Goal: Task Accomplishment & Management: Use online tool/utility

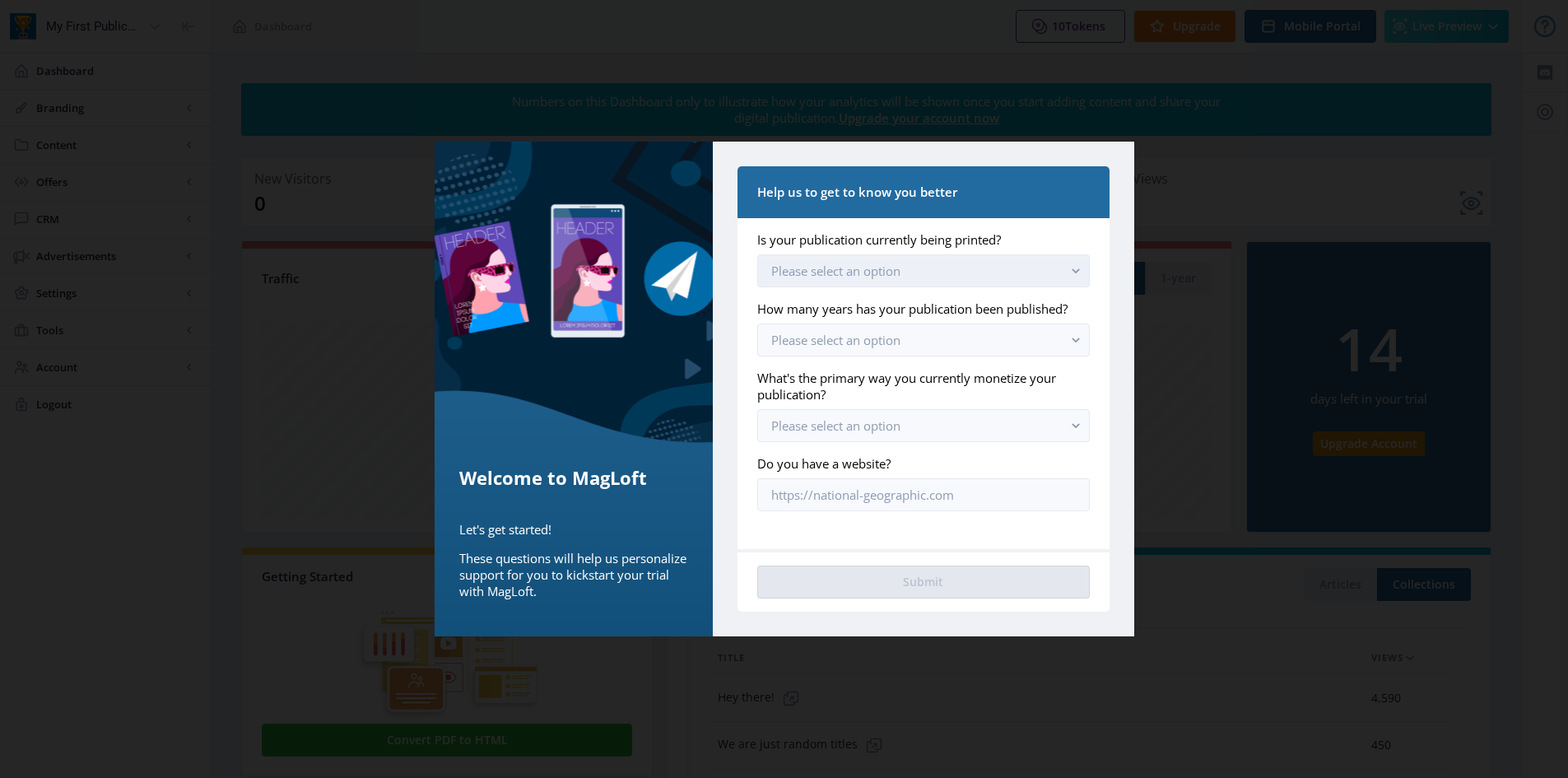
click at [1075, 266] on rect "button" at bounding box center [1076, 271] width 19 height 19
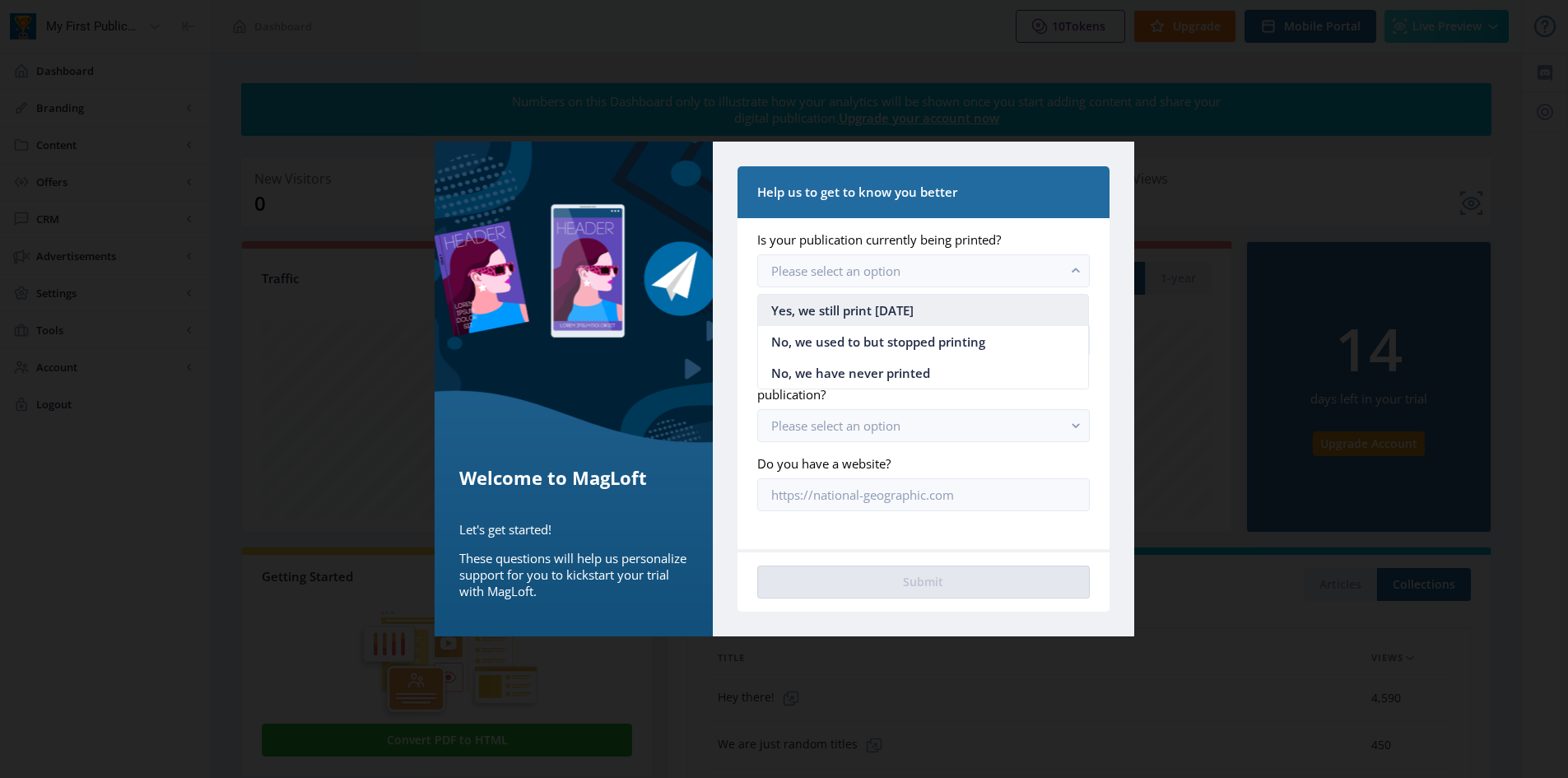
click at [965, 309] on nb-option "Yes, we still print [DATE]" at bounding box center [923, 310] width 330 height 31
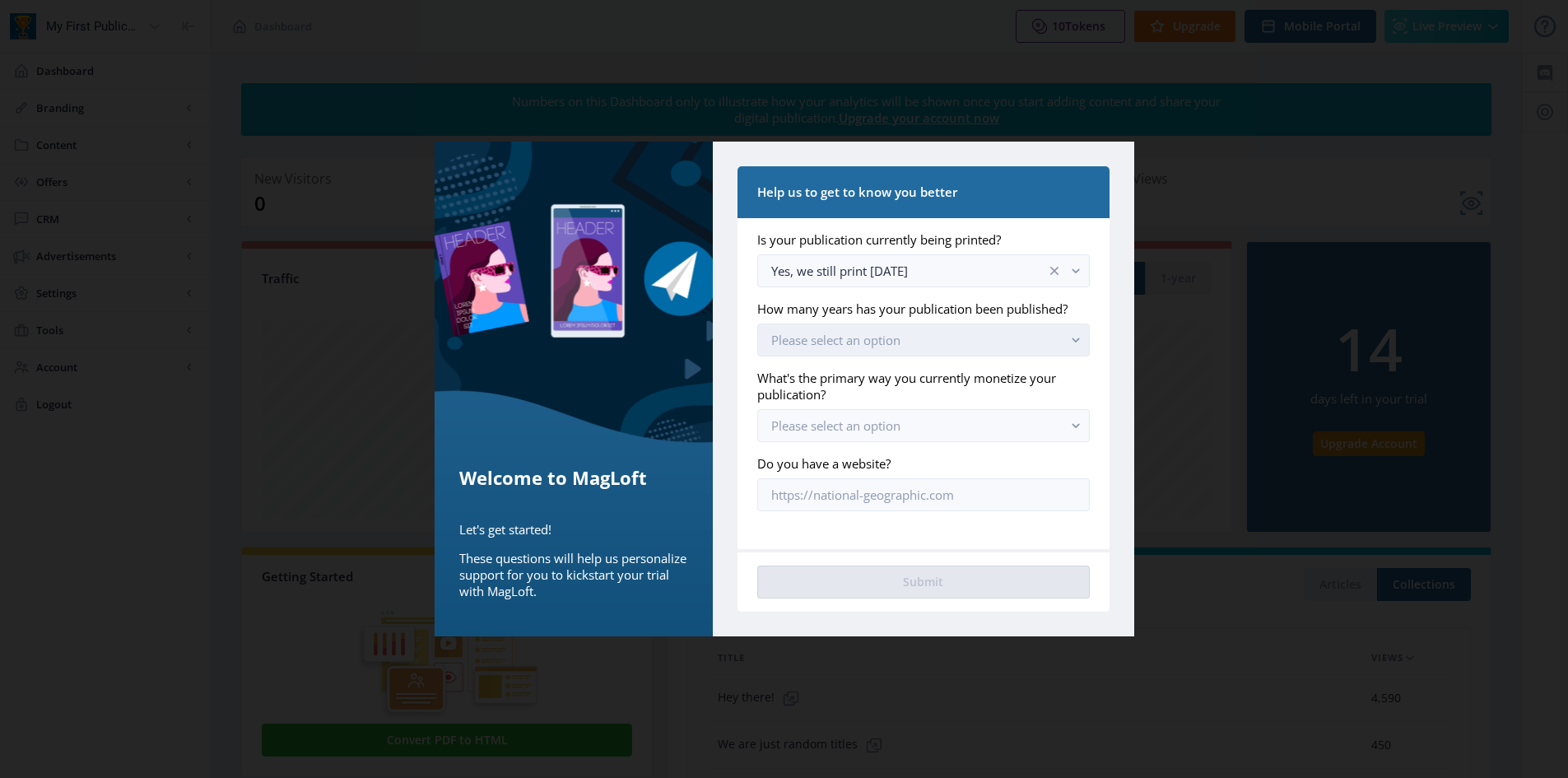
click at [910, 345] on button "Please select an option" at bounding box center [923, 339] width 332 height 33
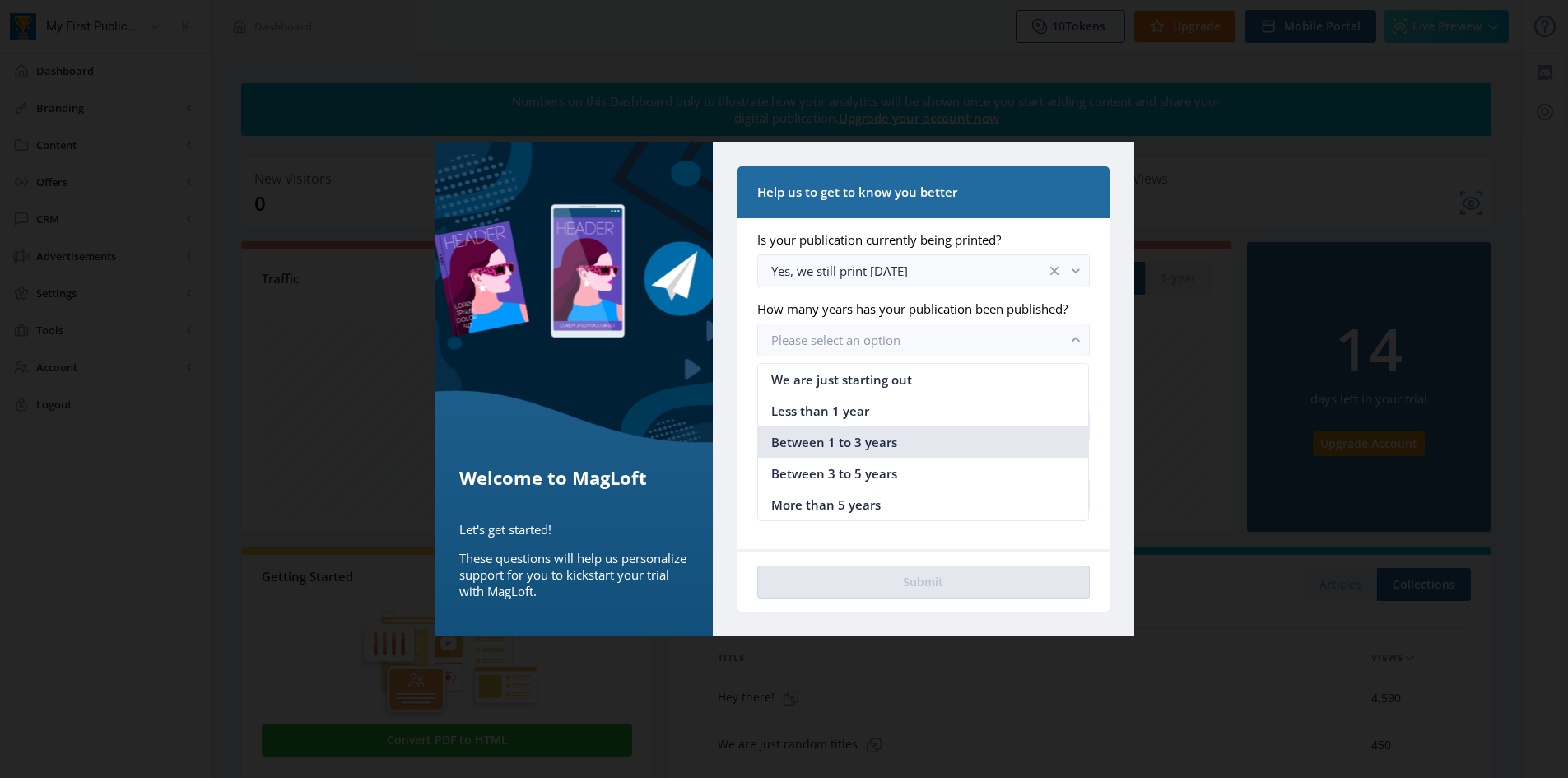
click at [881, 440] on span "Between 1 to 3 years" at bounding box center [835, 442] width 126 height 19
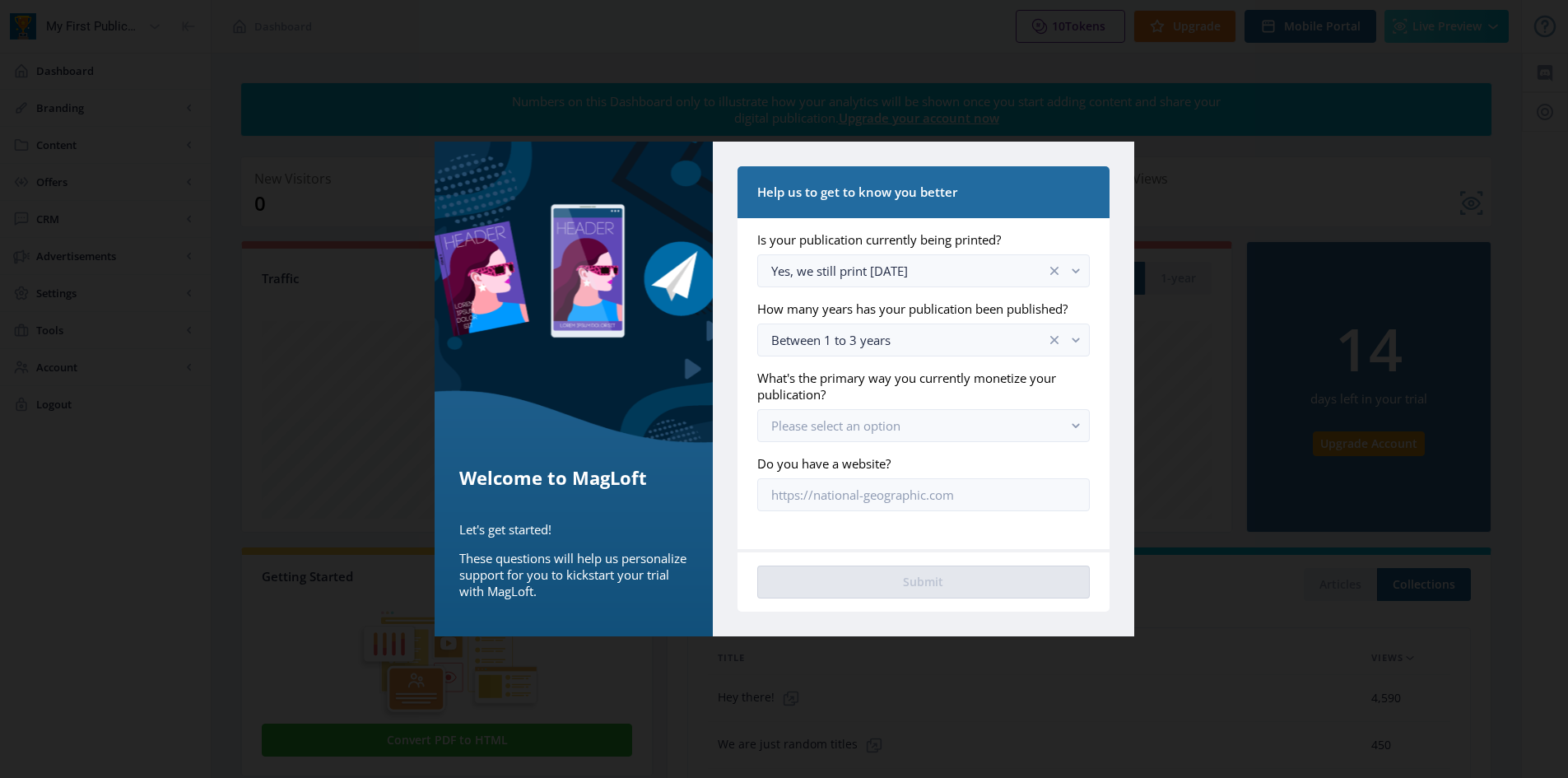
click at [1070, 394] on label "What's the primary way you currently monetize your publication?" at bounding box center [917, 386] width 319 height 33
click at [1002, 417] on button "Please select an option" at bounding box center [923, 425] width 332 height 33
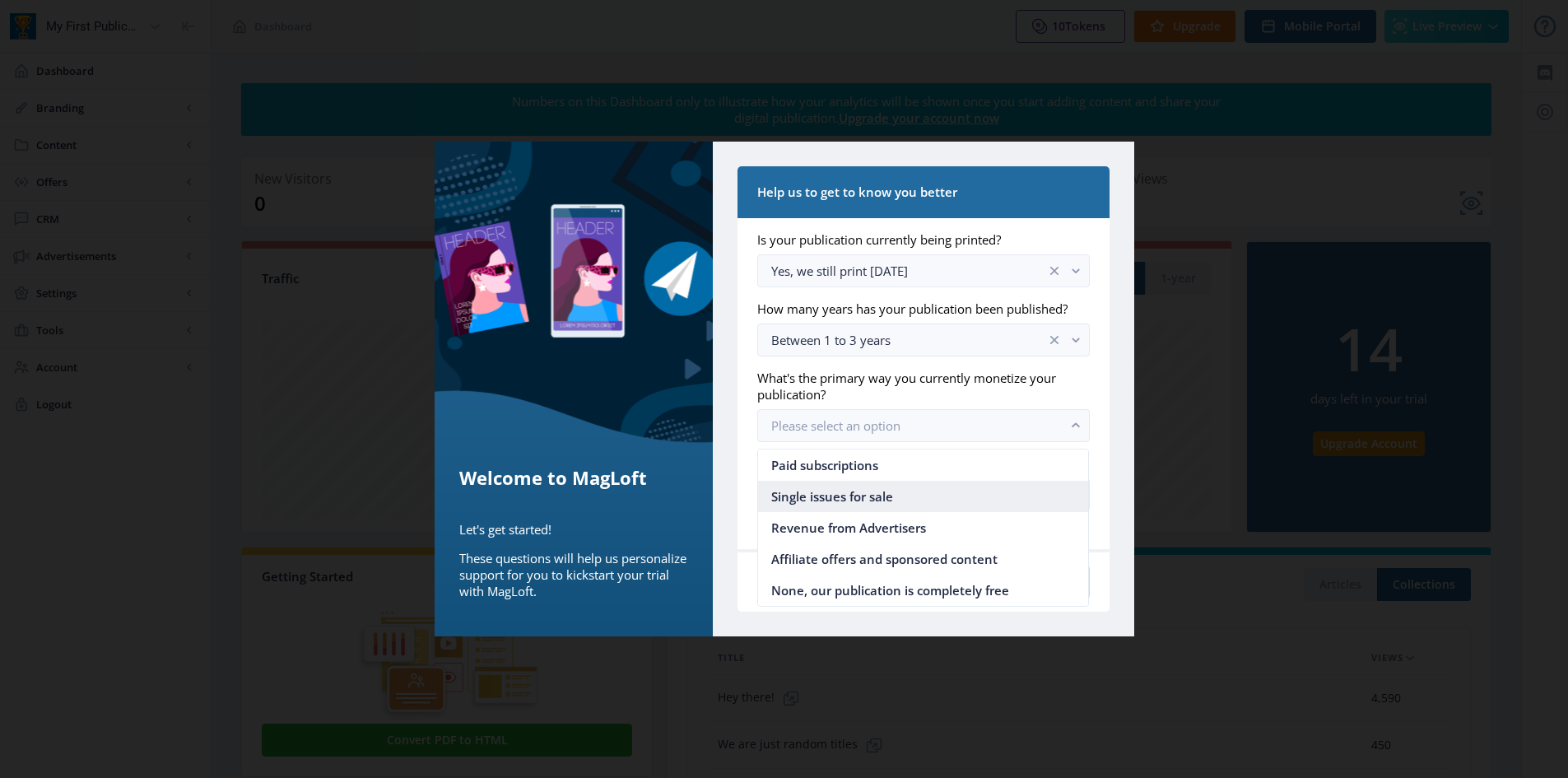
click at [874, 501] on span "Single issues for sale" at bounding box center [832, 496] width 122 height 19
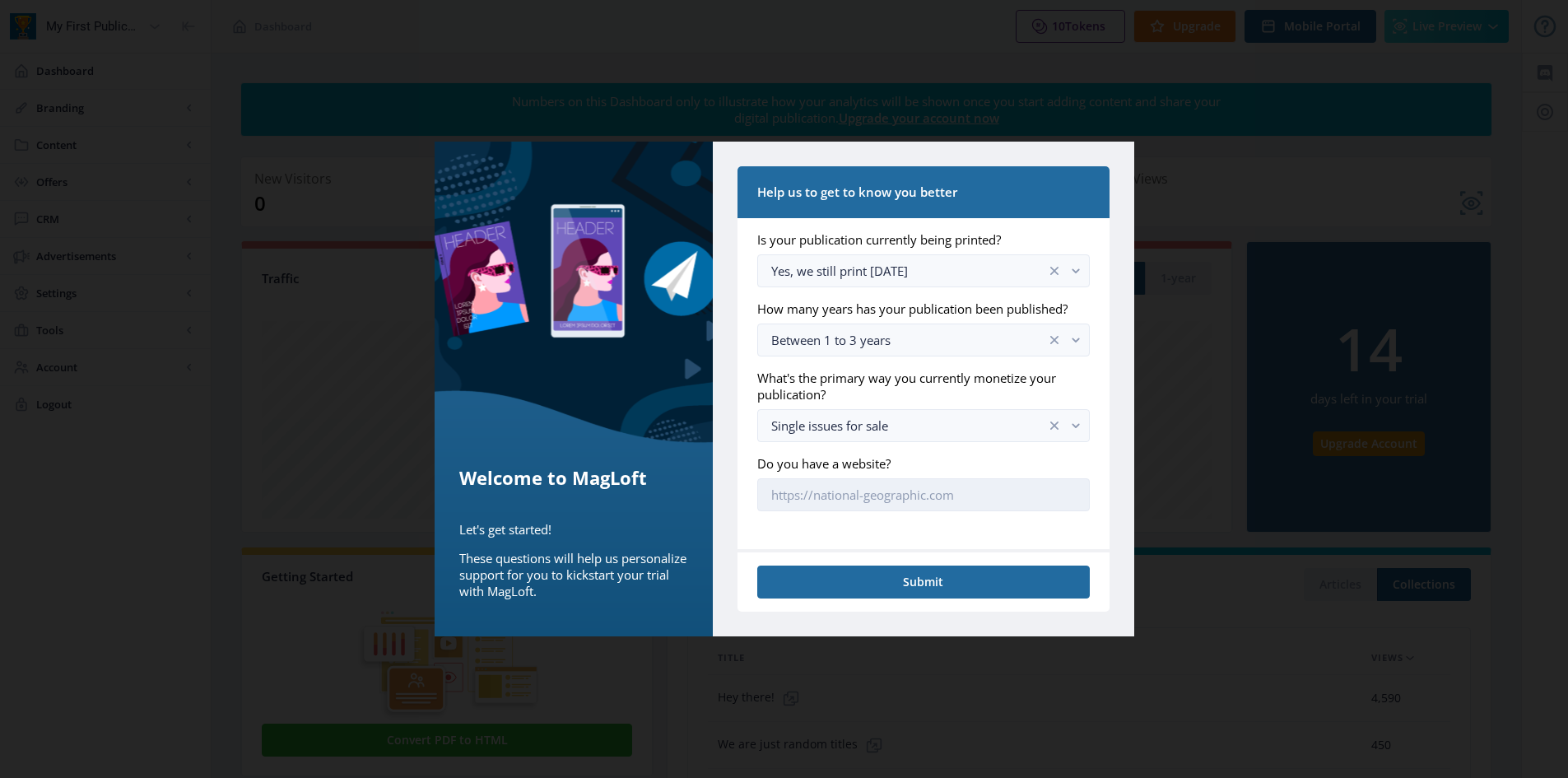
click at [884, 492] on input "Do you have a website?" at bounding box center [923, 494] width 332 height 33
click at [906, 576] on button "Submit" at bounding box center [923, 582] width 332 height 33
click at [991, 589] on button "Submit" at bounding box center [923, 582] width 332 height 33
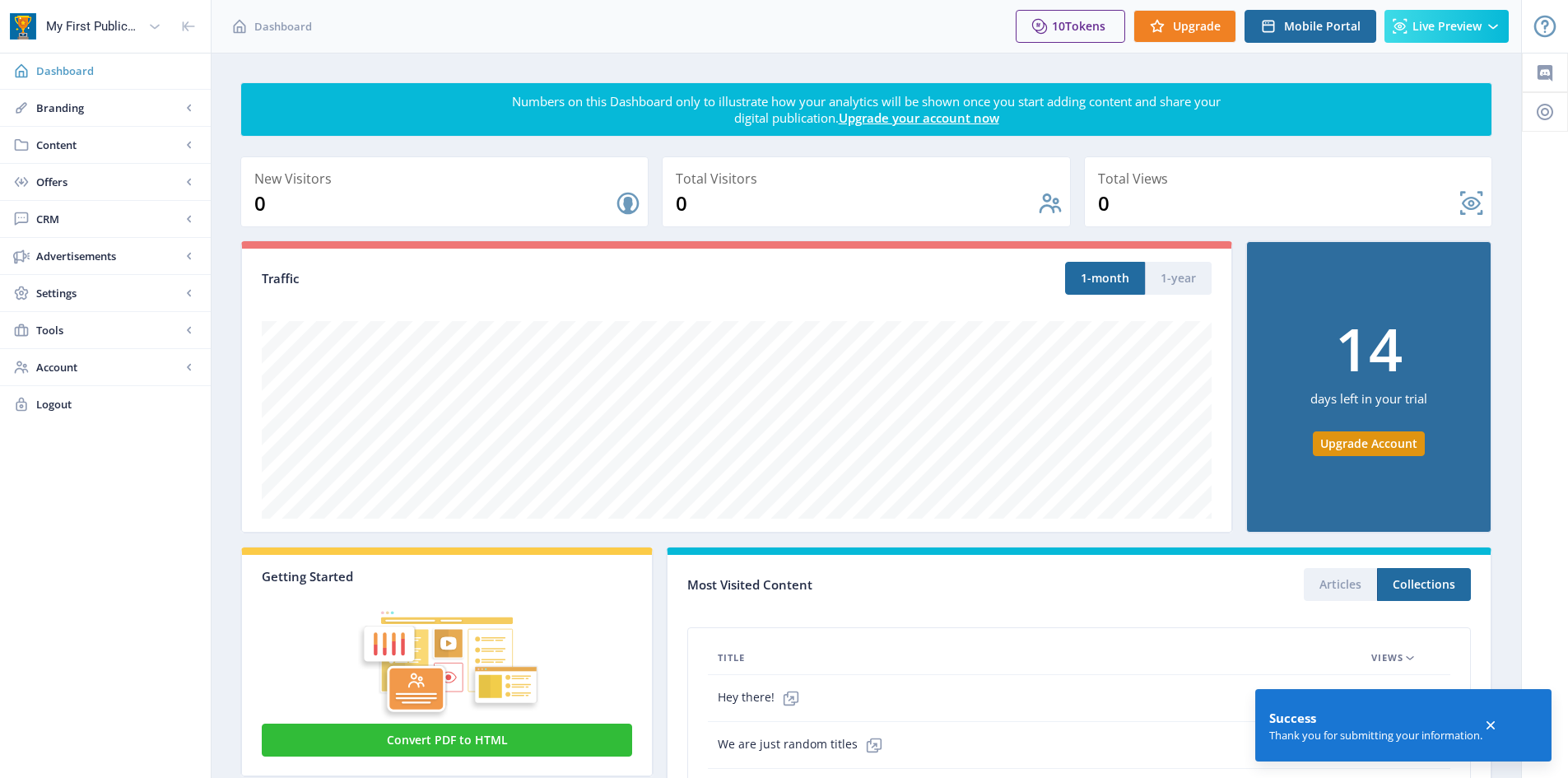
click at [103, 63] on span "Dashboard" at bounding box center [117, 71] width 162 height 17
click at [152, 23] on icon at bounding box center [155, 27] width 17 height 17
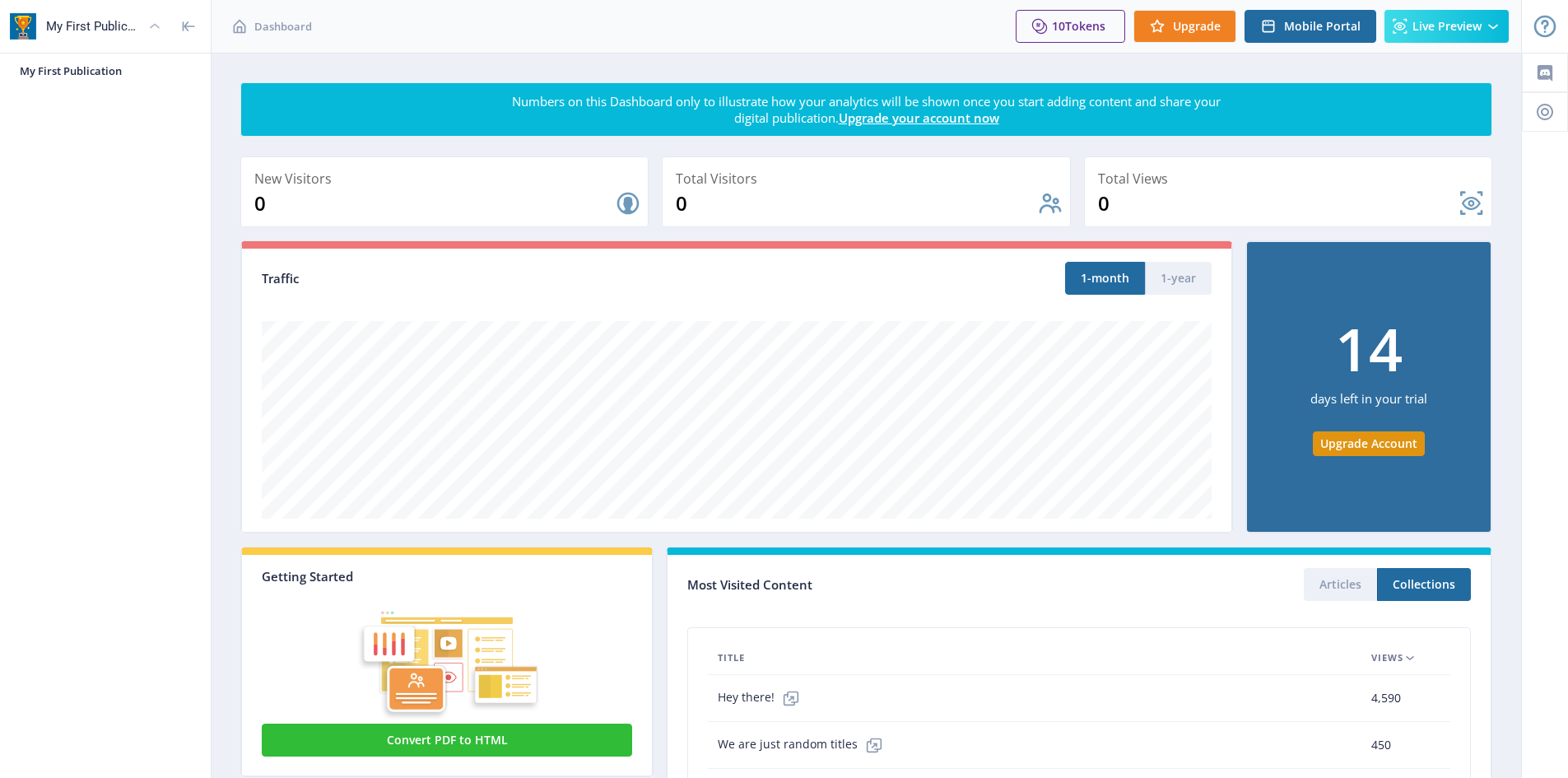
click at [152, 23] on icon at bounding box center [155, 27] width 17 height 17
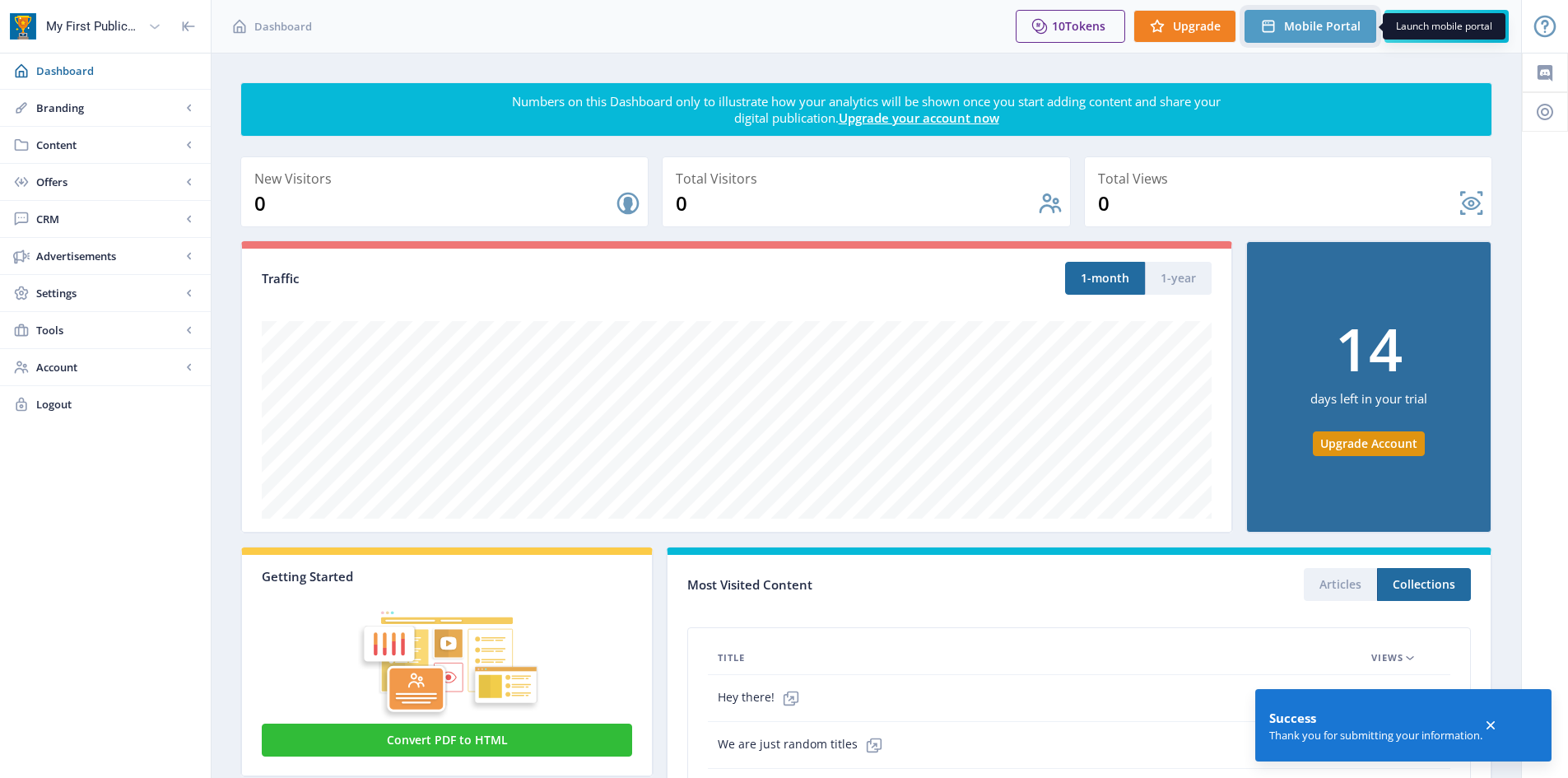
click at [1310, 23] on span "Mobile Portal" at bounding box center [1322, 26] width 77 height 13
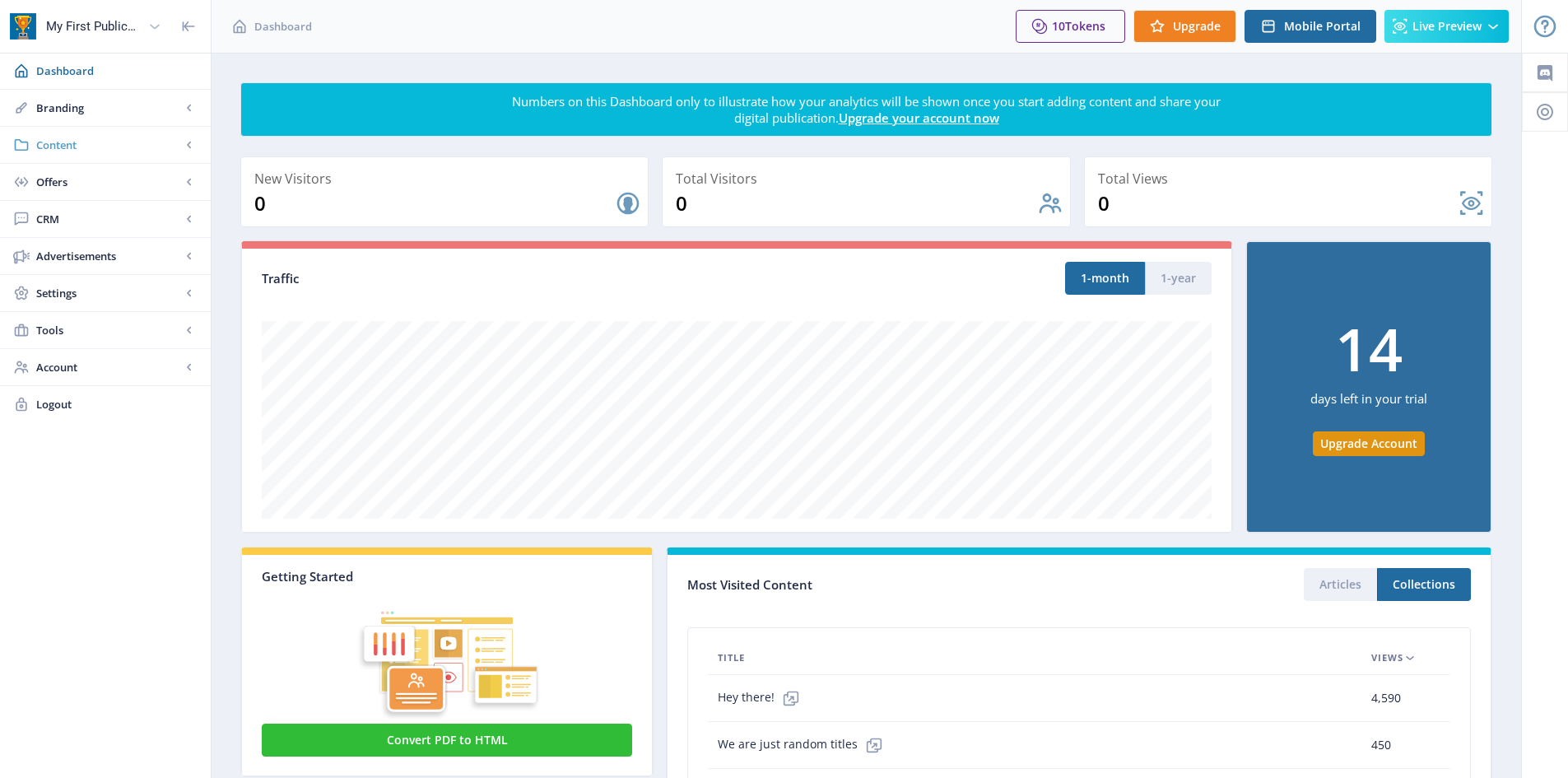
click at [77, 150] on span "Content" at bounding box center [109, 145] width 145 height 17
click at [72, 180] on span "Articles" at bounding box center [124, 182] width 141 height 17
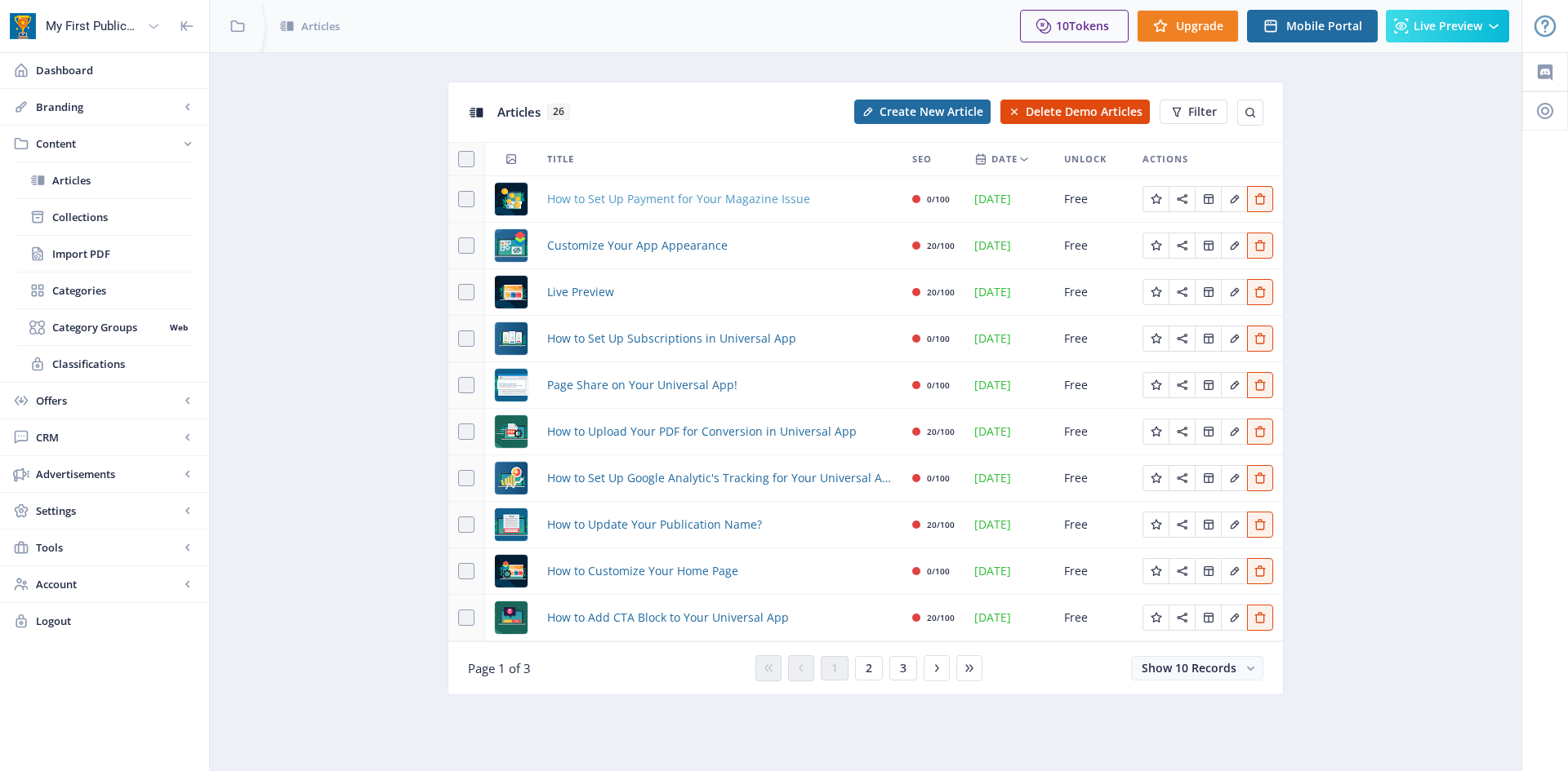
click at [592, 199] on span "How to Set Up Payment for Your Magazine Issue" at bounding box center [678, 199] width 263 height 19
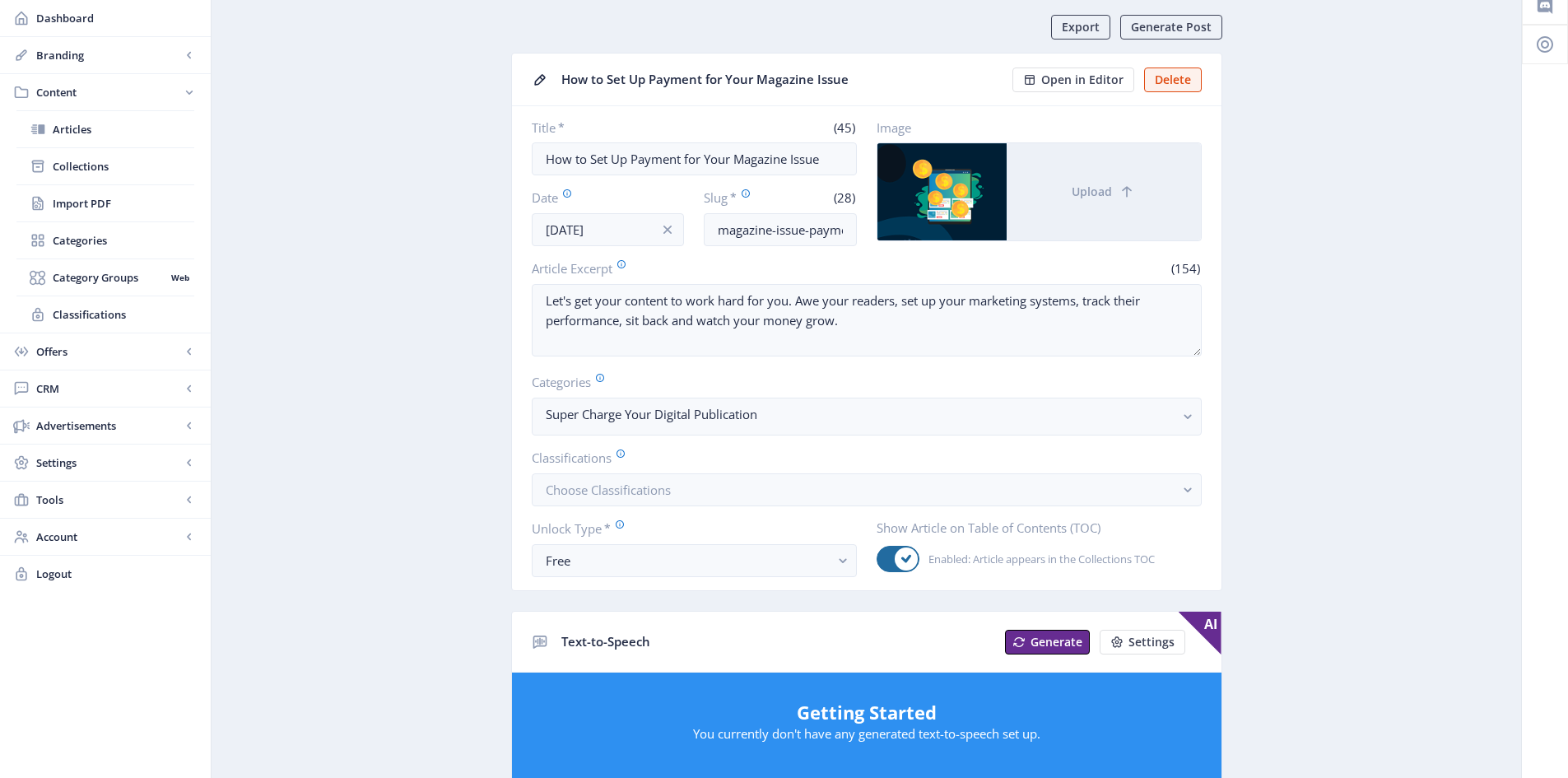
scroll to position [83, 0]
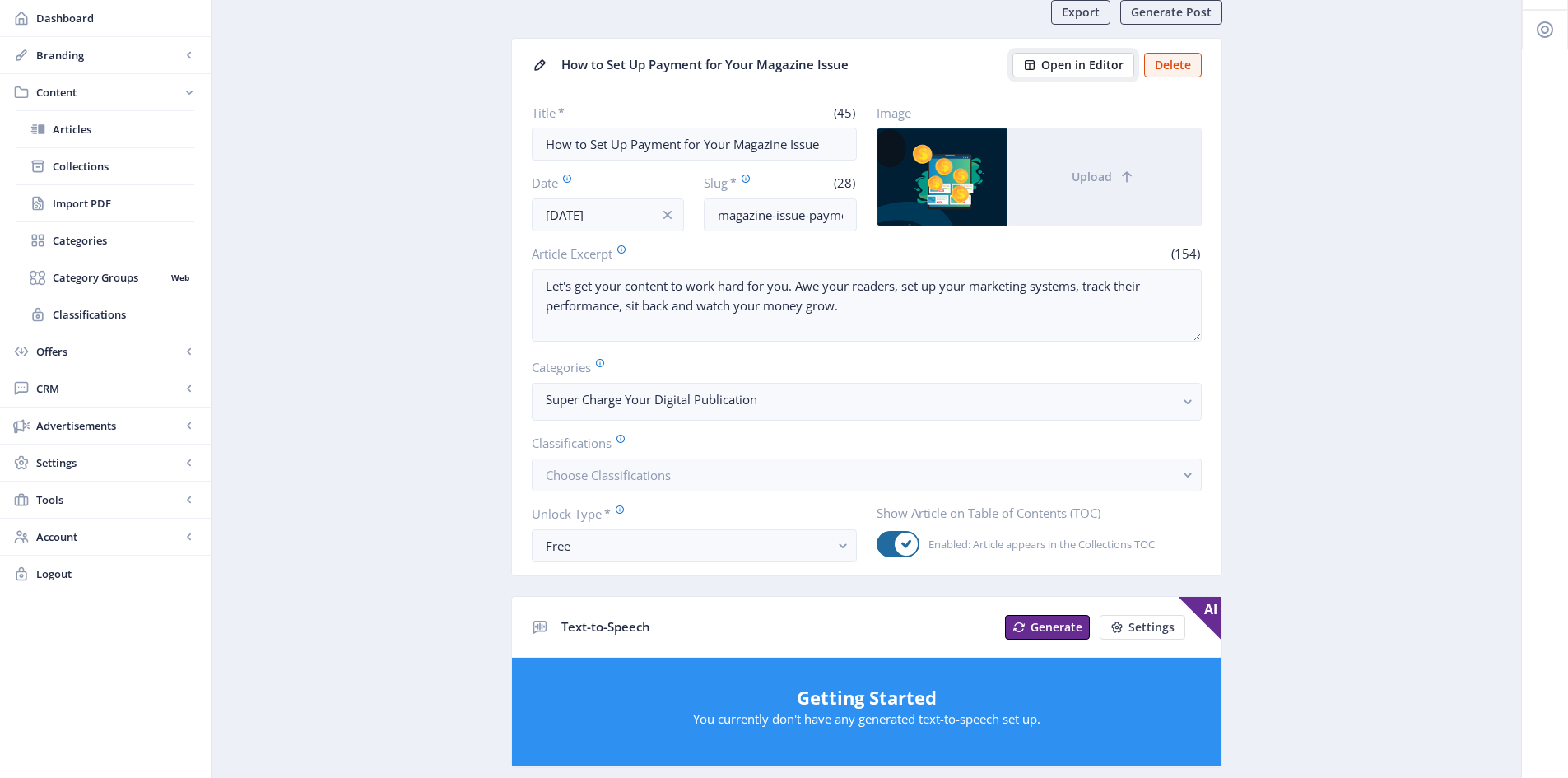
click at [1033, 67] on icon at bounding box center [1030, 65] width 13 height 13
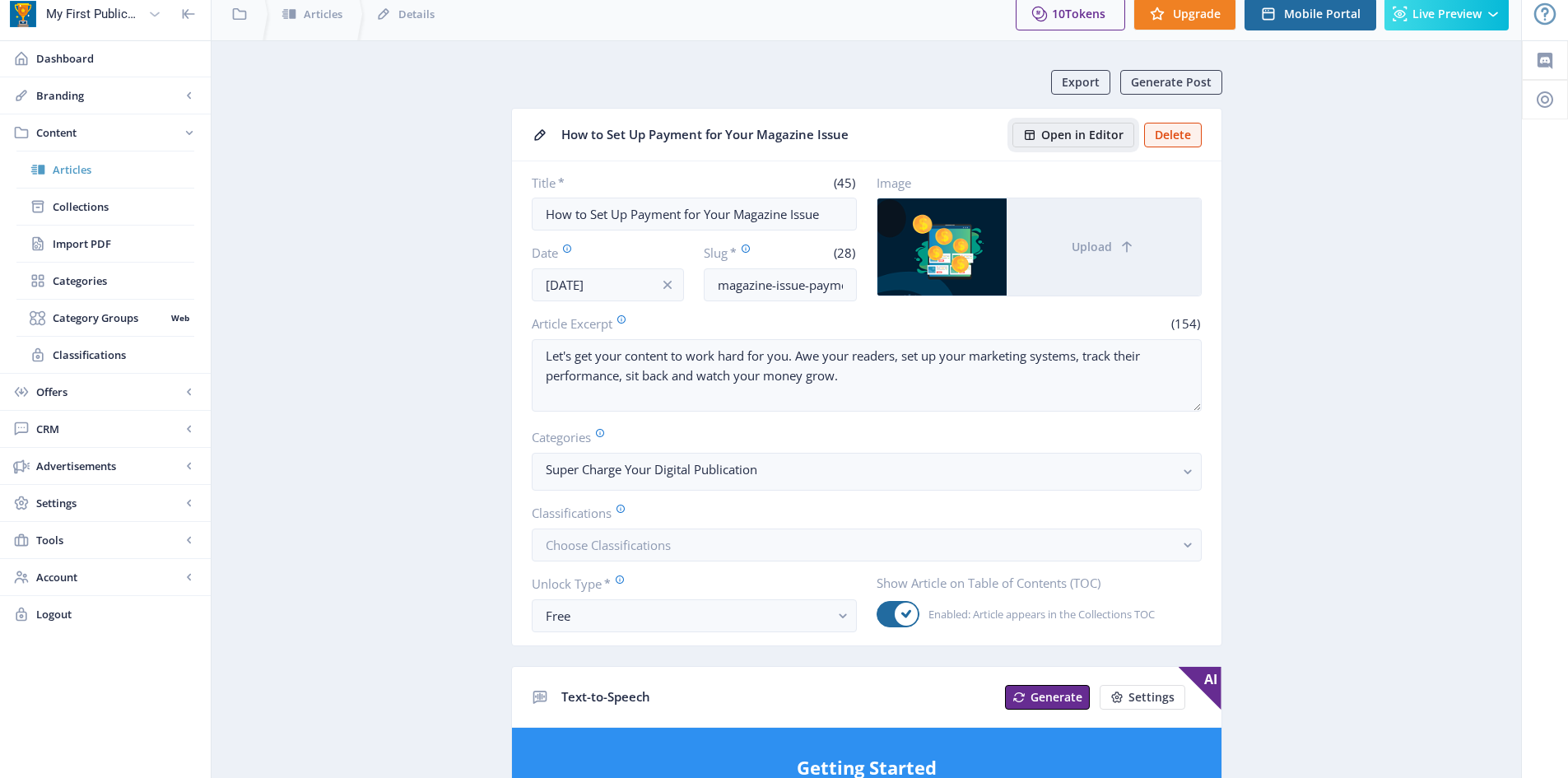
scroll to position [0, 0]
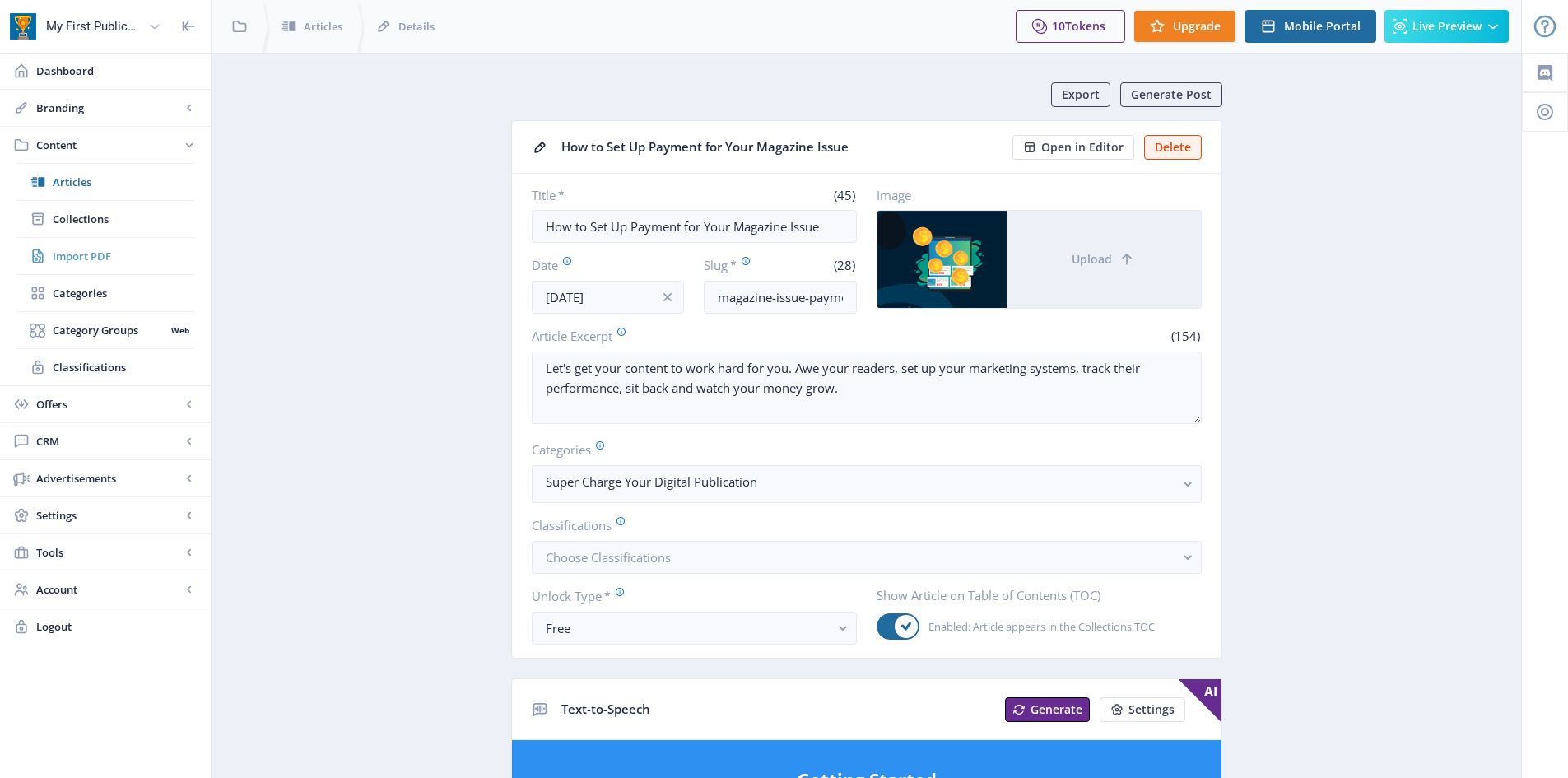
click at [83, 257] on span "Import PDF" at bounding box center [124, 256] width 141 height 17
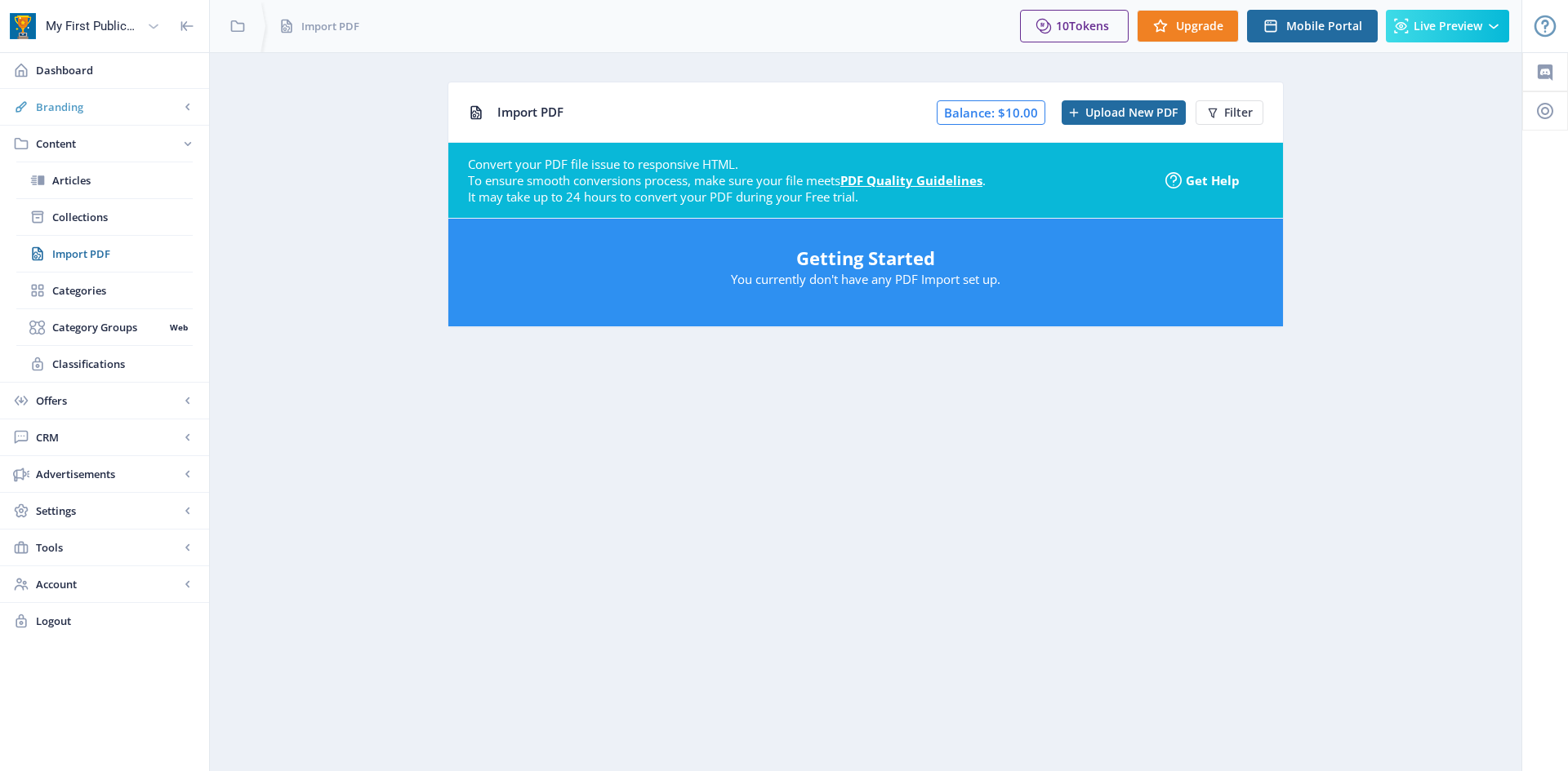
click at [188, 105] on icon at bounding box center [187, 107] width 4 height 7
click at [192, 28] on icon at bounding box center [188, 27] width 17 height 17
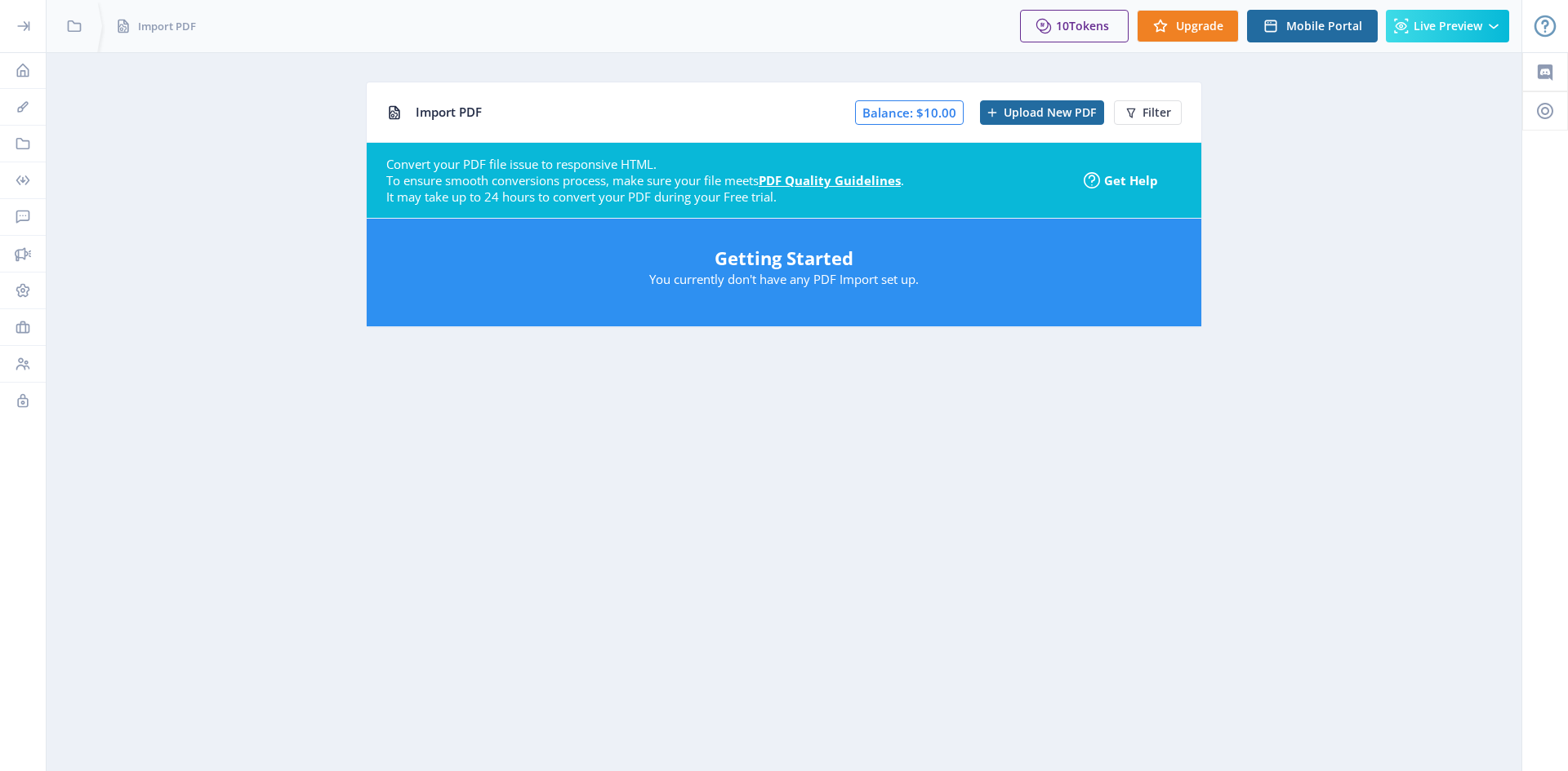
click at [26, 27] on icon at bounding box center [23, 26] width 11 height 10
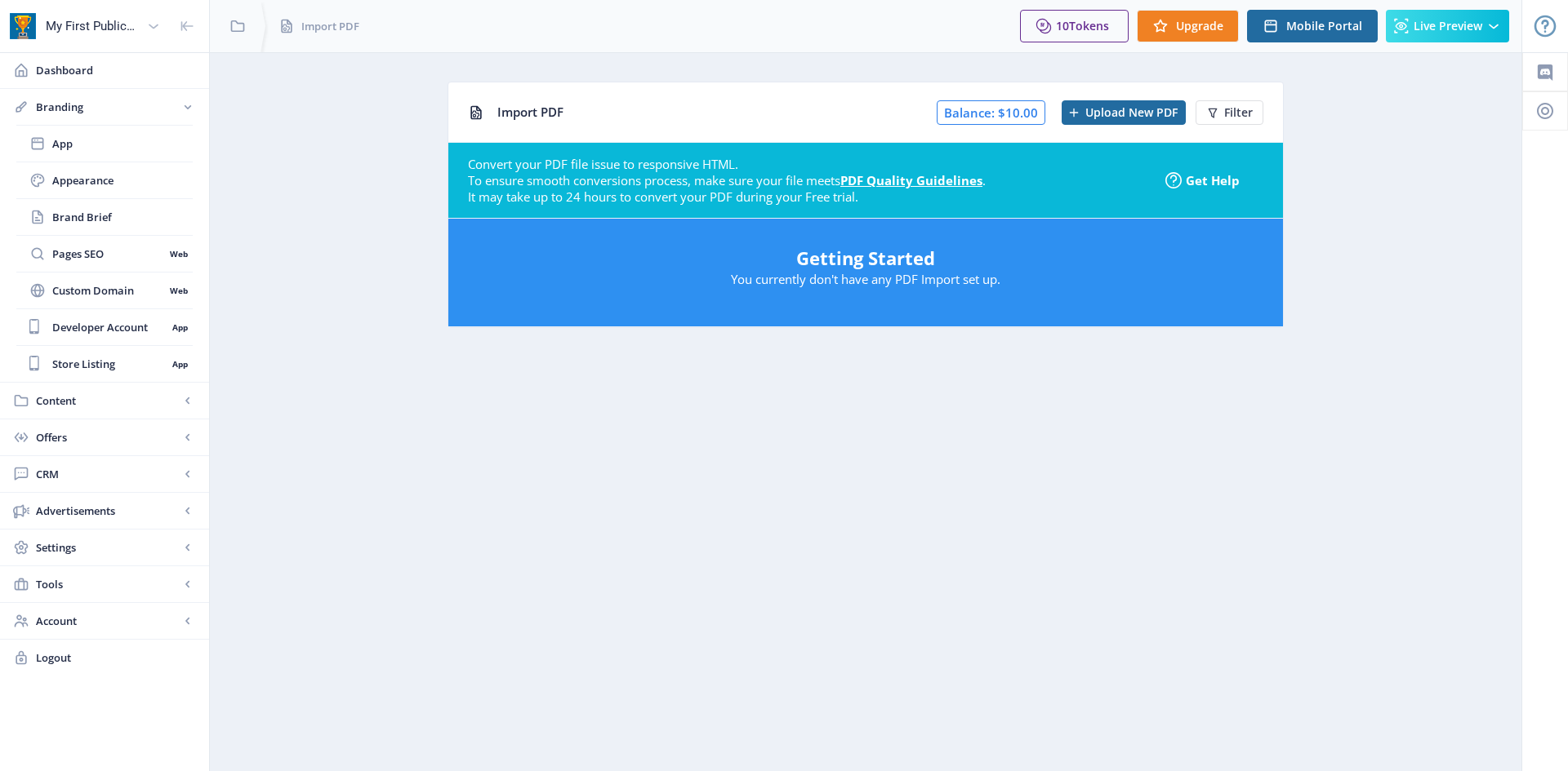
click at [404, 137] on app-content-pdf-import "Import PDF Balance: $10.00 Upload New PDF Filter Convert your PDF file issue to…" at bounding box center [866, 217] width 1254 height 271
click at [1181, 26] on span "Upgrade" at bounding box center [1200, 26] width 48 height 13
